Goal: Task Accomplishment & Management: Complete application form

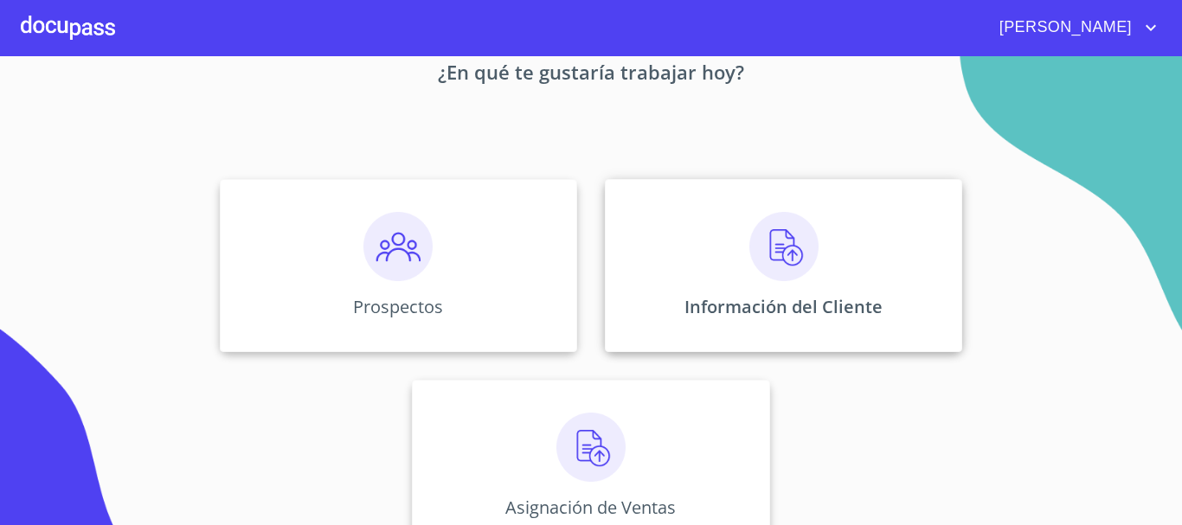
scroll to position [144, 0]
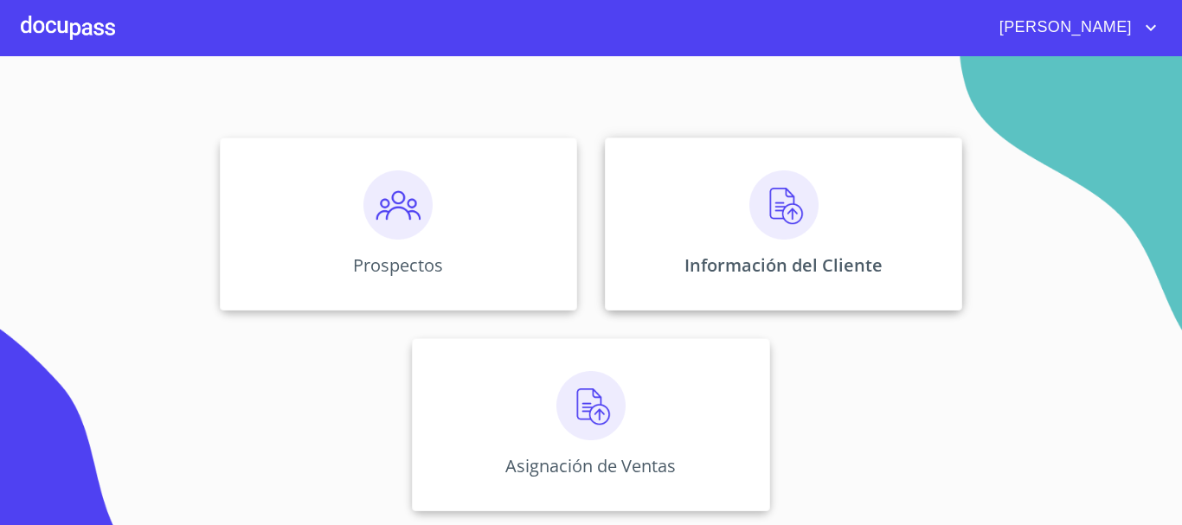
click at [735, 234] on div "Información del Cliente" at bounding box center [783, 224] width 357 height 173
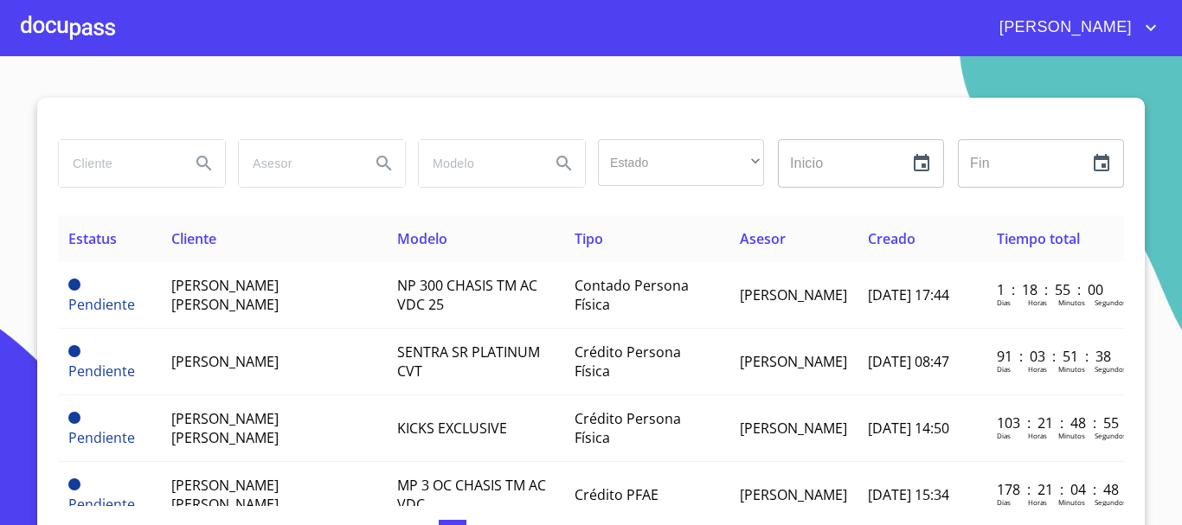
click at [110, 170] on input "search" at bounding box center [118, 163] width 118 height 47
type input "ISRAEL"
click at [194, 160] on icon "Search" at bounding box center [204, 163] width 21 height 21
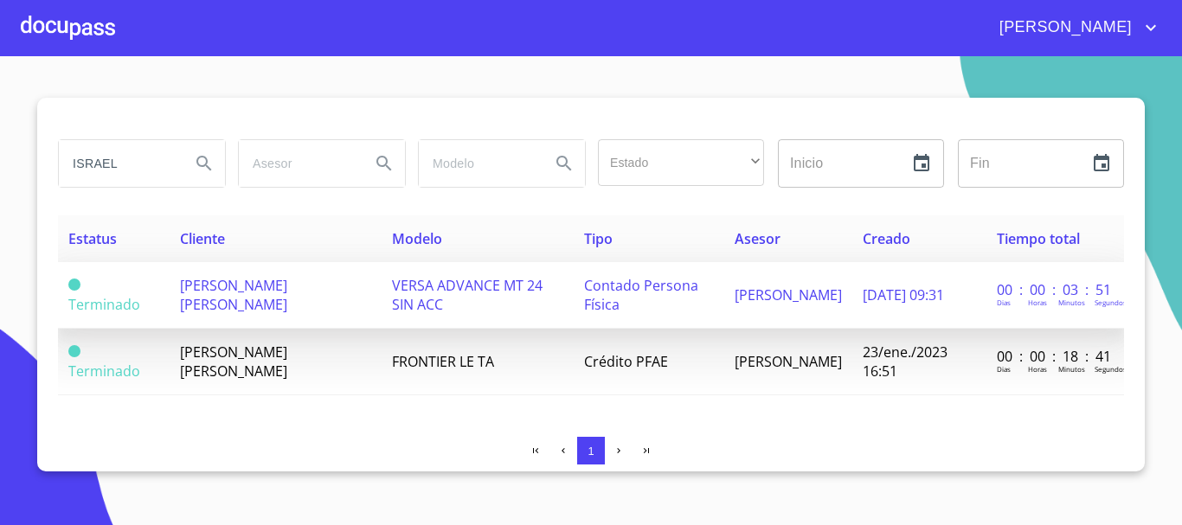
click at [456, 289] on span "VERSA ADVANCE MT 24 SIN ACC" at bounding box center [467, 295] width 151 height 38
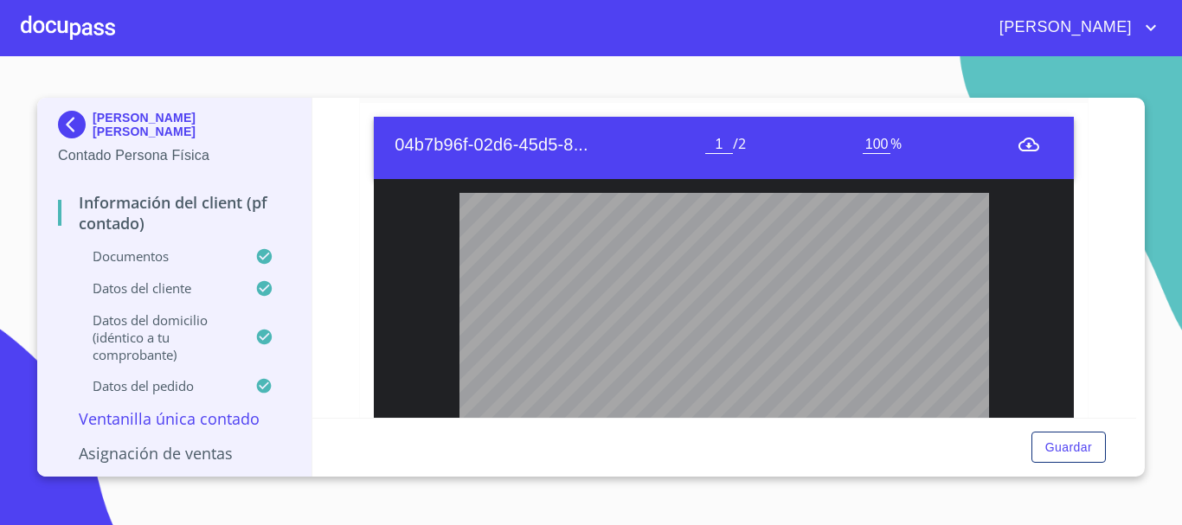
scroll to position [2590, 0]
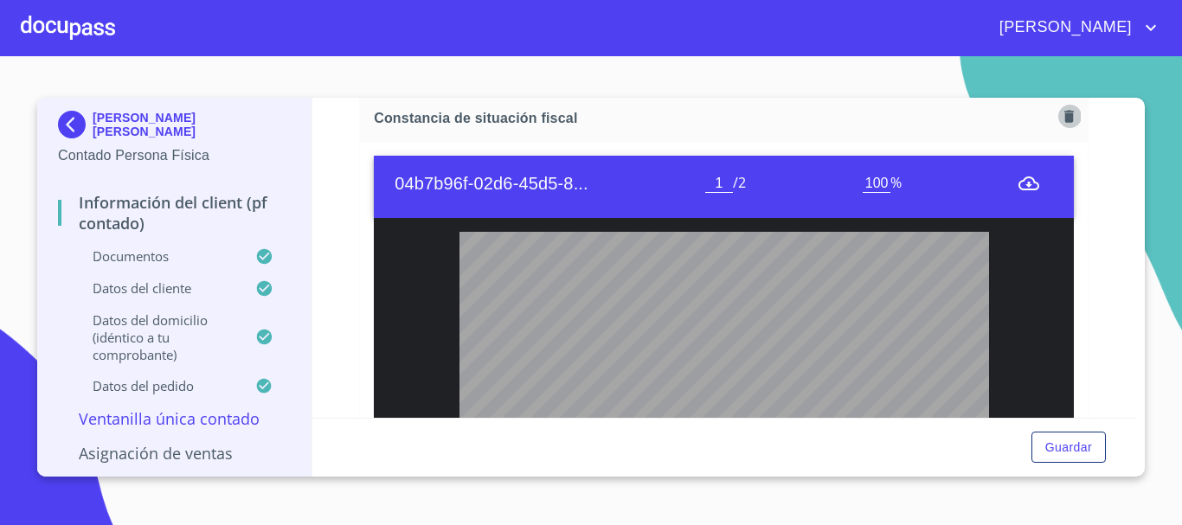
click at [1065, 122] on icon "button" at bounding box center [1070, 116] width 10 height 12
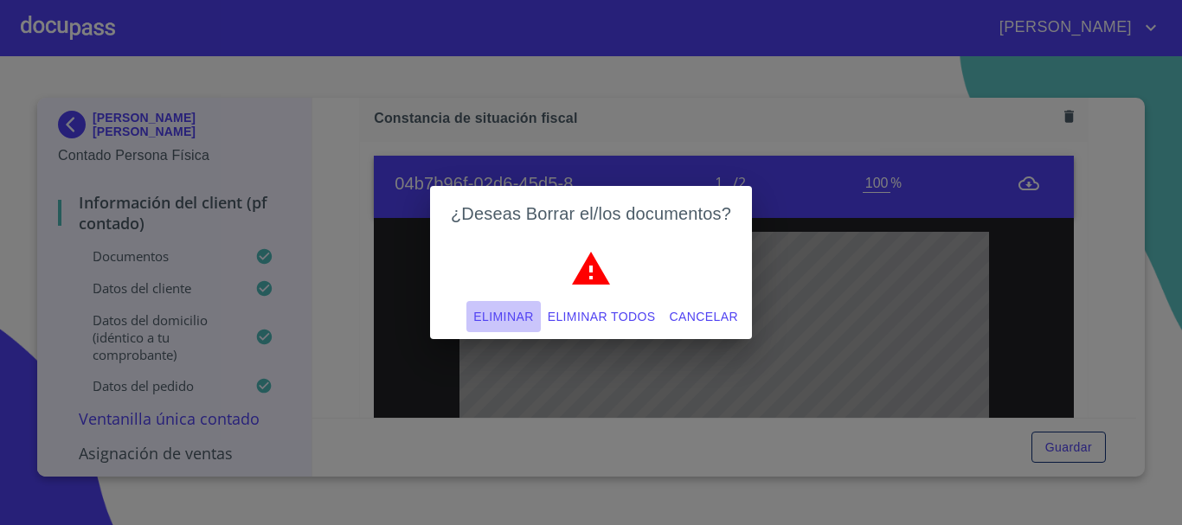
click at [504, 312] on span "Eliminar" at bounding box center [503, 317] width 60 height 22
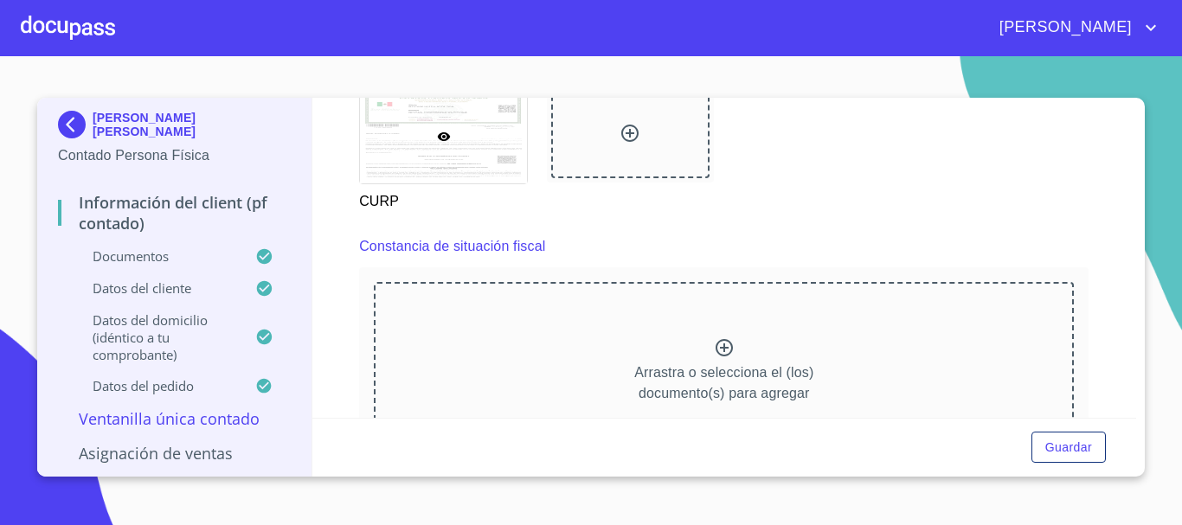
scroll to position [2503, 0]
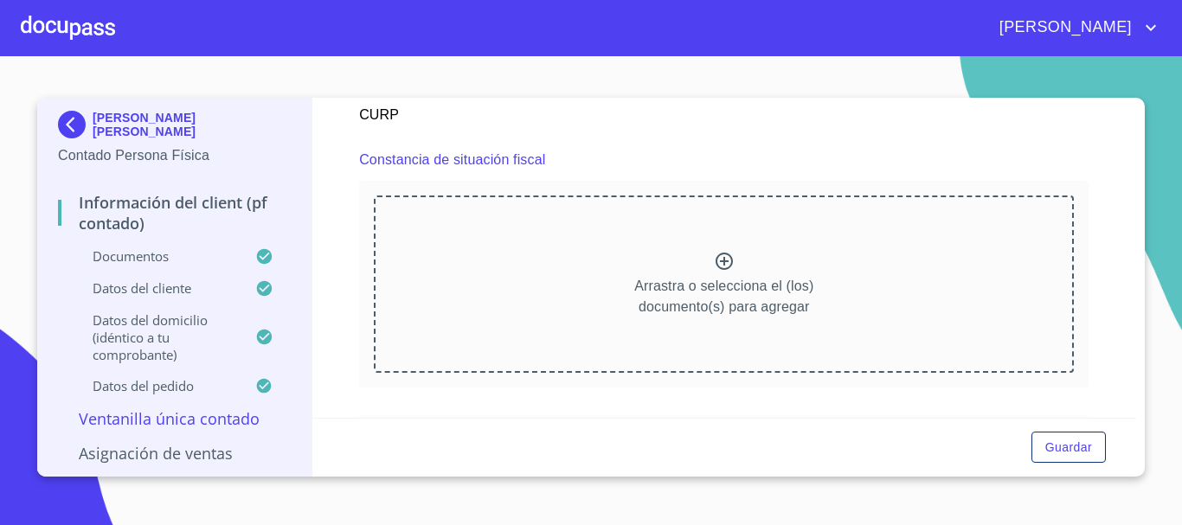
click at [720, 272] on icon at bounding box center [724, 261] width 21 height 21
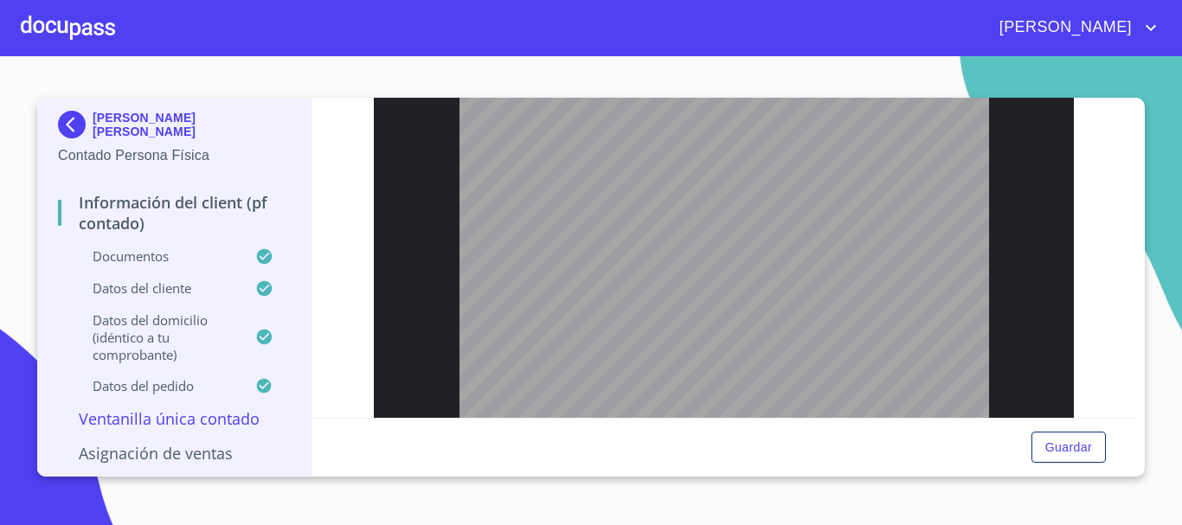
scroll to position [2803, 0]
click at [1074, 447] on span "Guardar" at bounding box center [1069, 448] width 47 height 22
